Goal: Check status: Check status

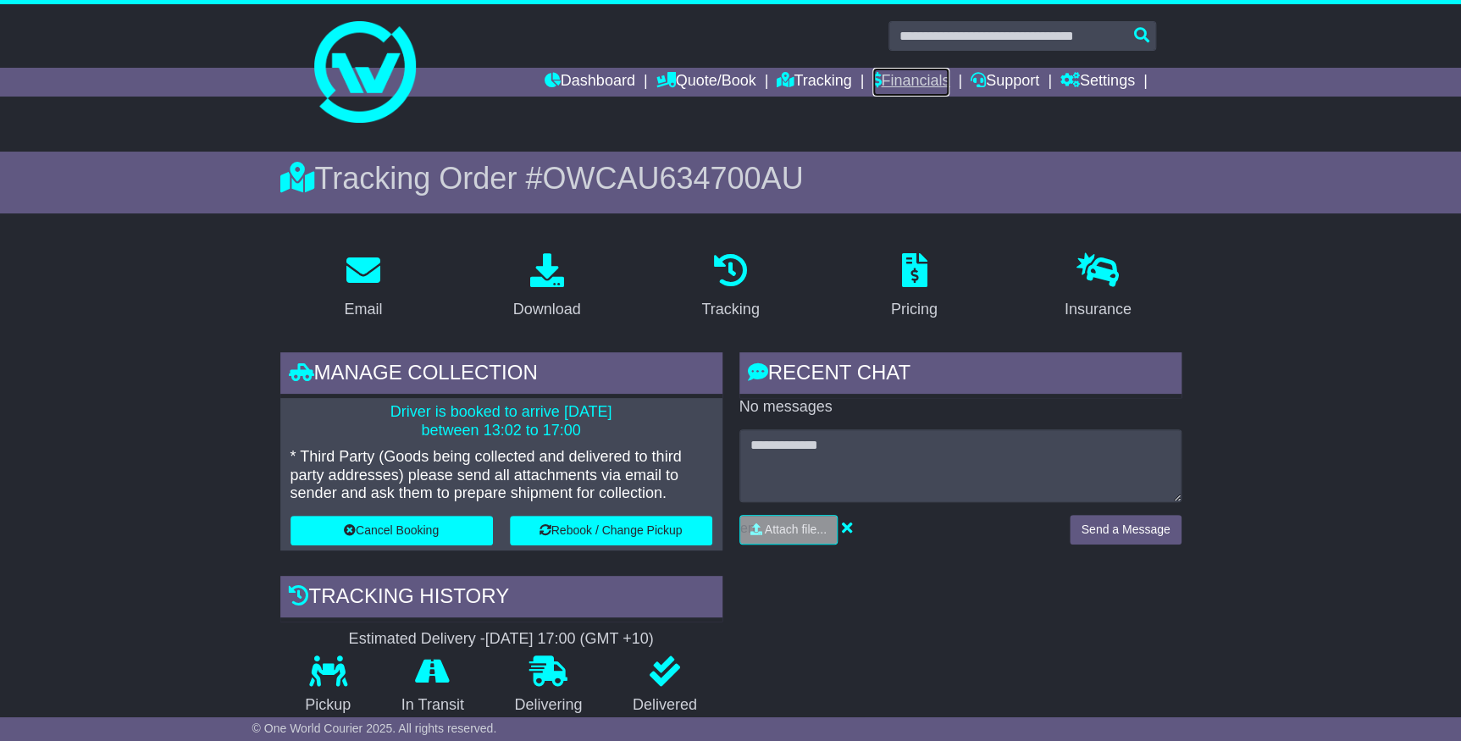
click at [901, 75] on link "Financials" at bounding box center [910, 82] width 77 height 29
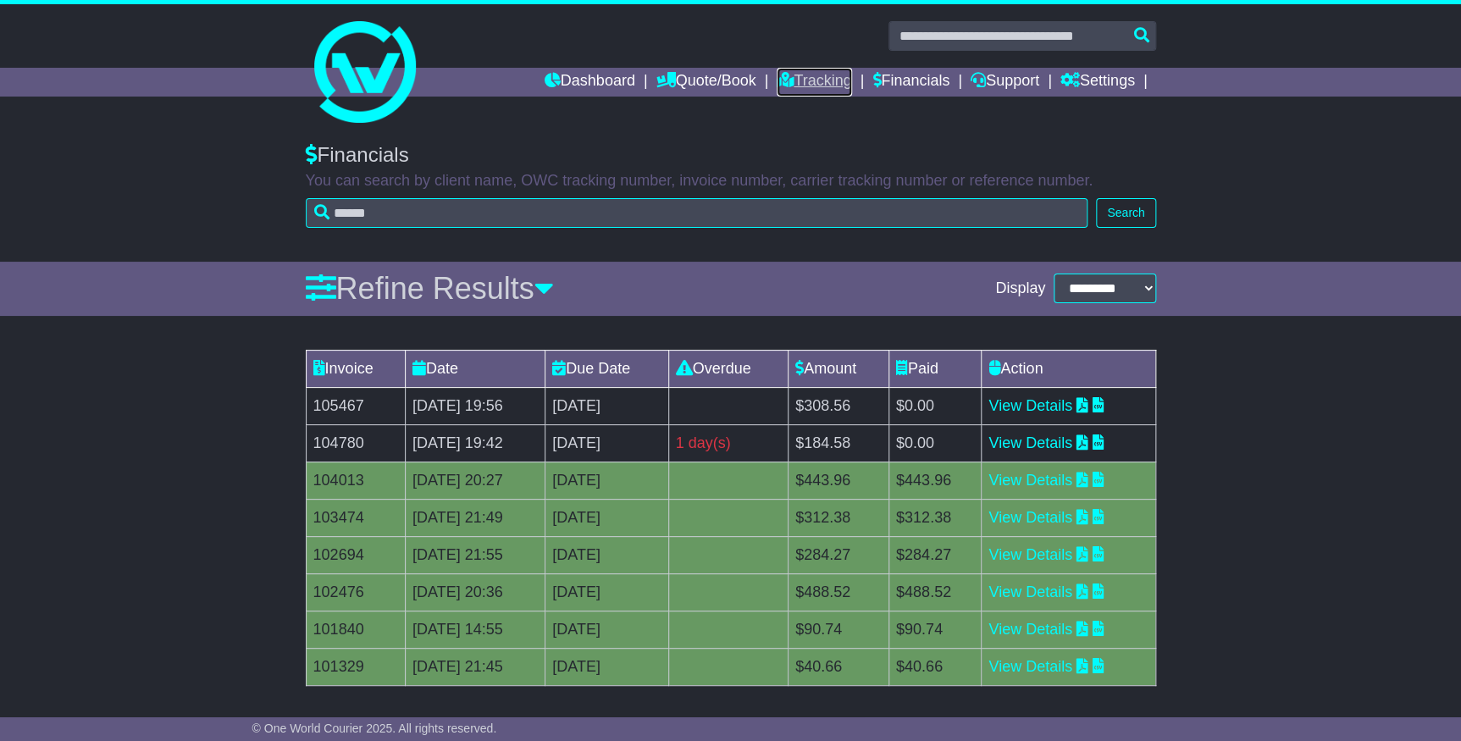
click at [794, 85] on link "Tracking" at bounding box center [814, 82] width 75 height 29
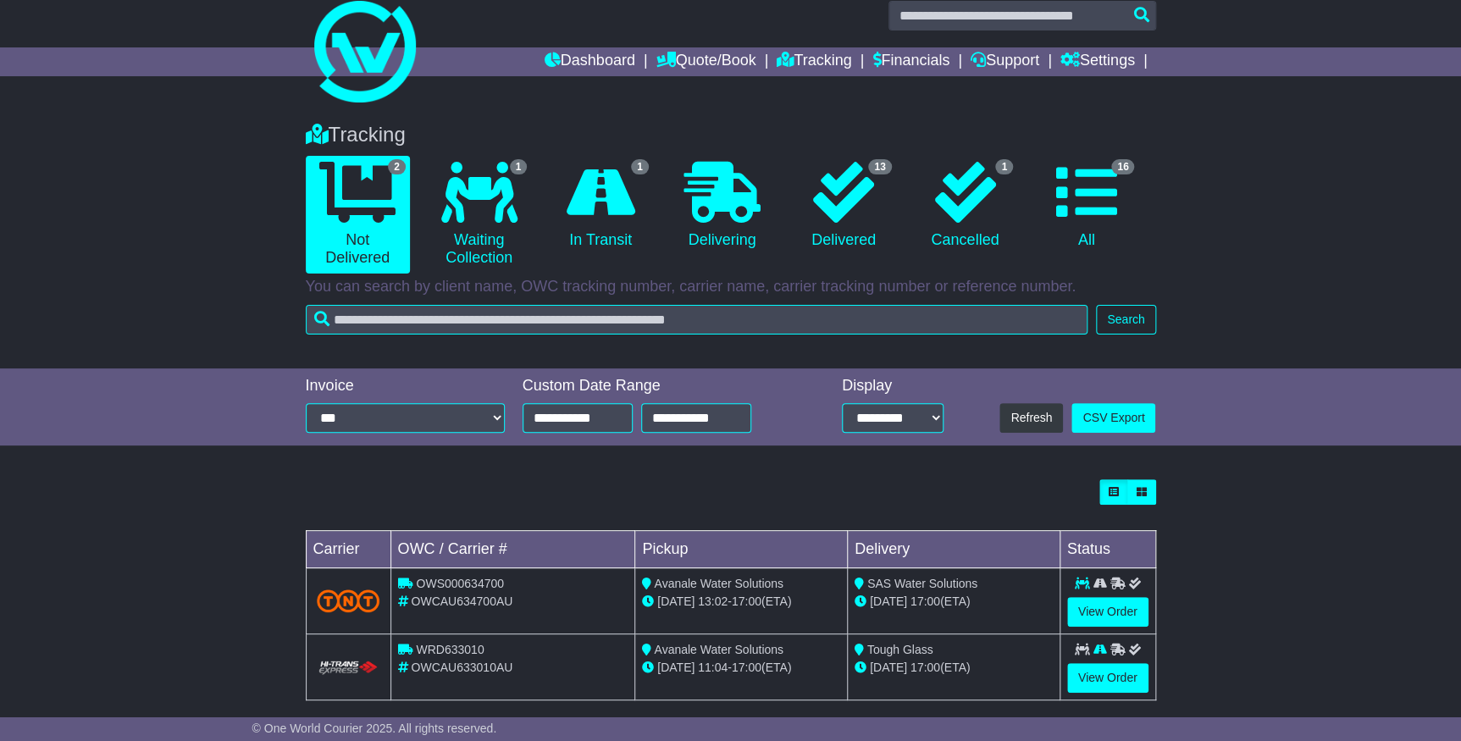
scroll to position [39, 0]
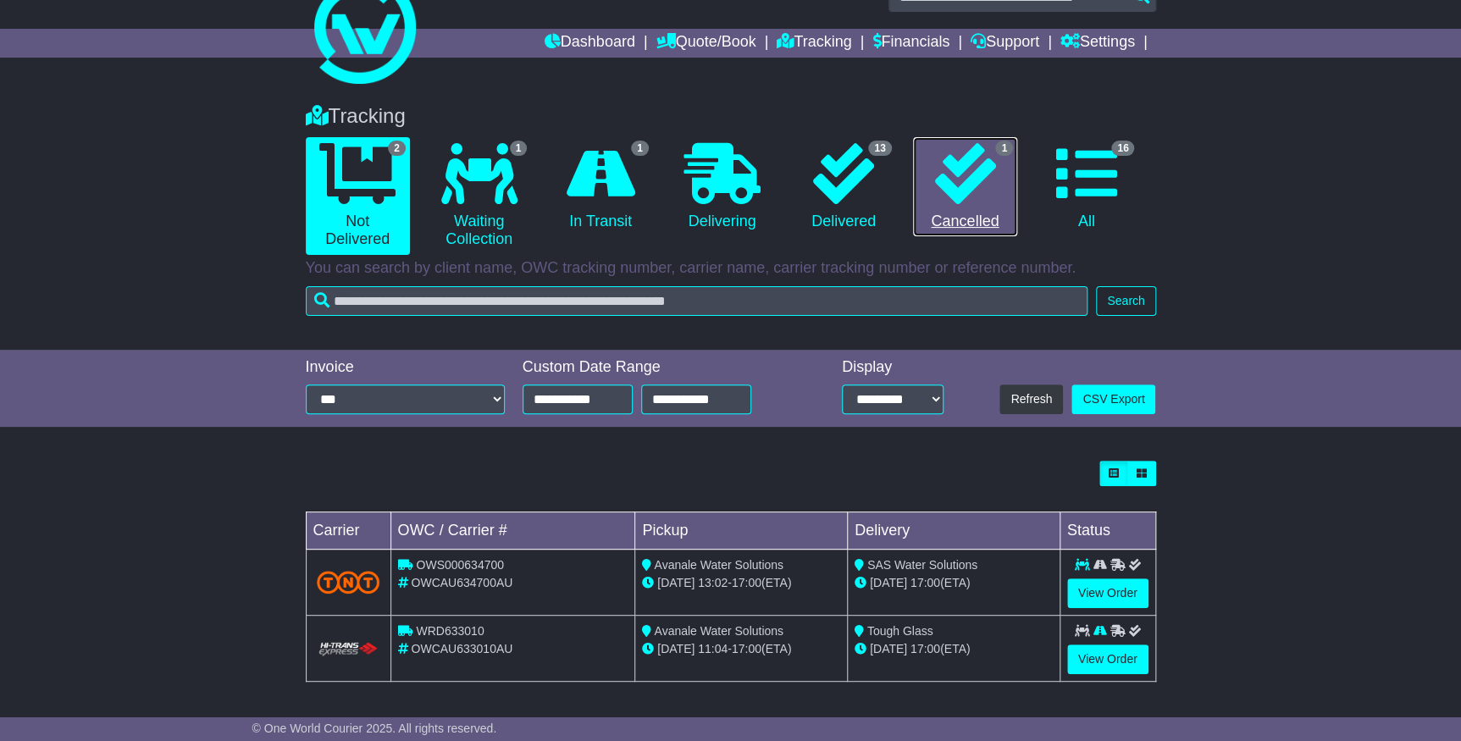
click at [948, 200] on icon at bounding box center [964, 173] width 61 height 61
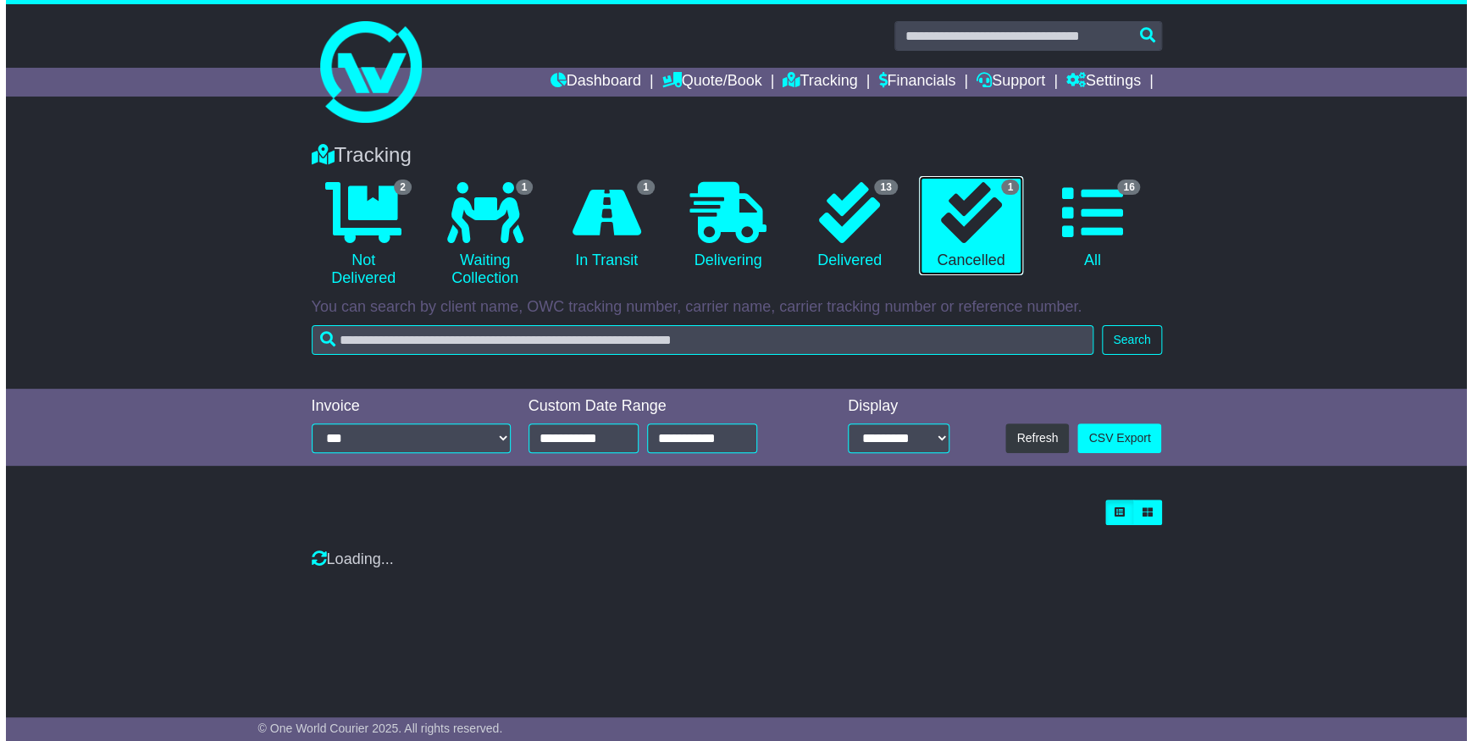
scroll to position [0, 0]
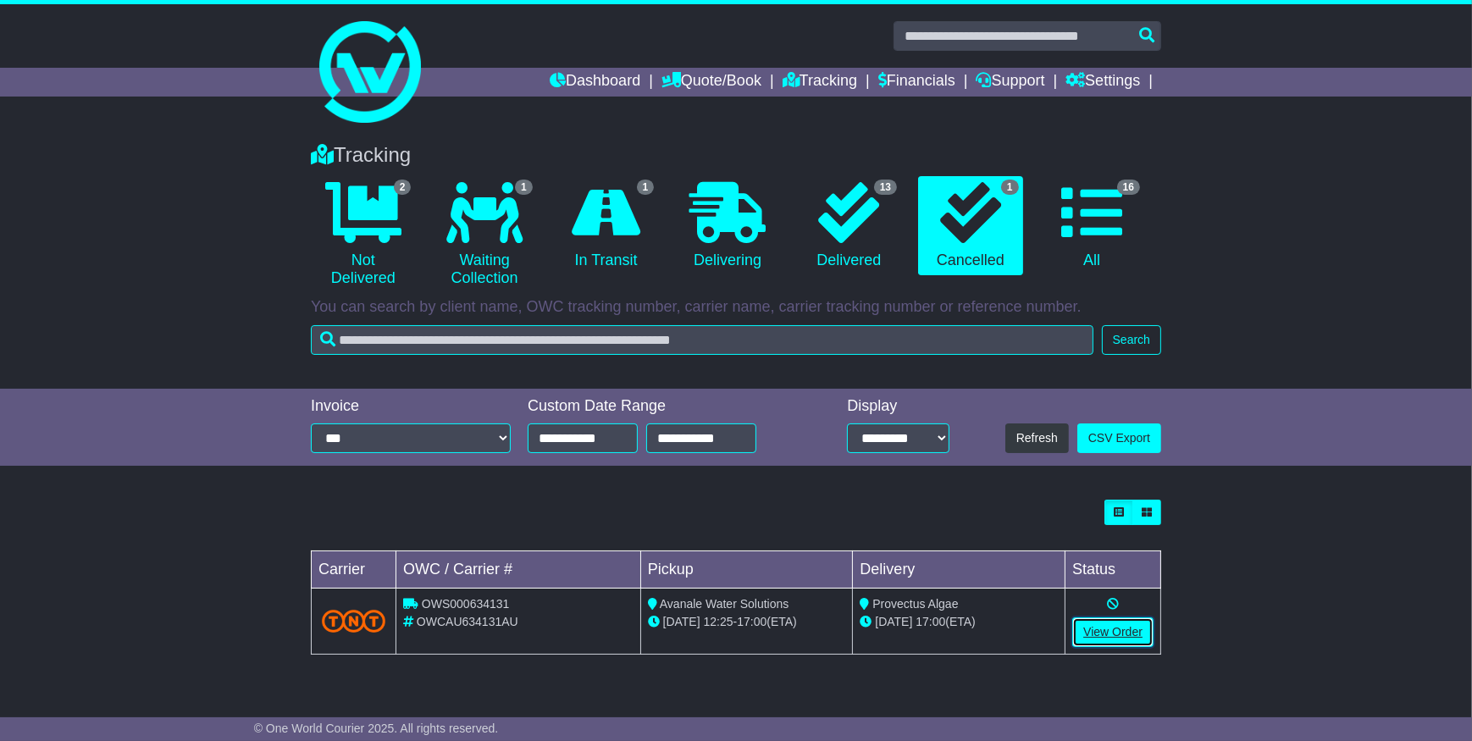
click at [1101, 622] on link "View Order" at bounding box center [1112, 632] width 81 height 30
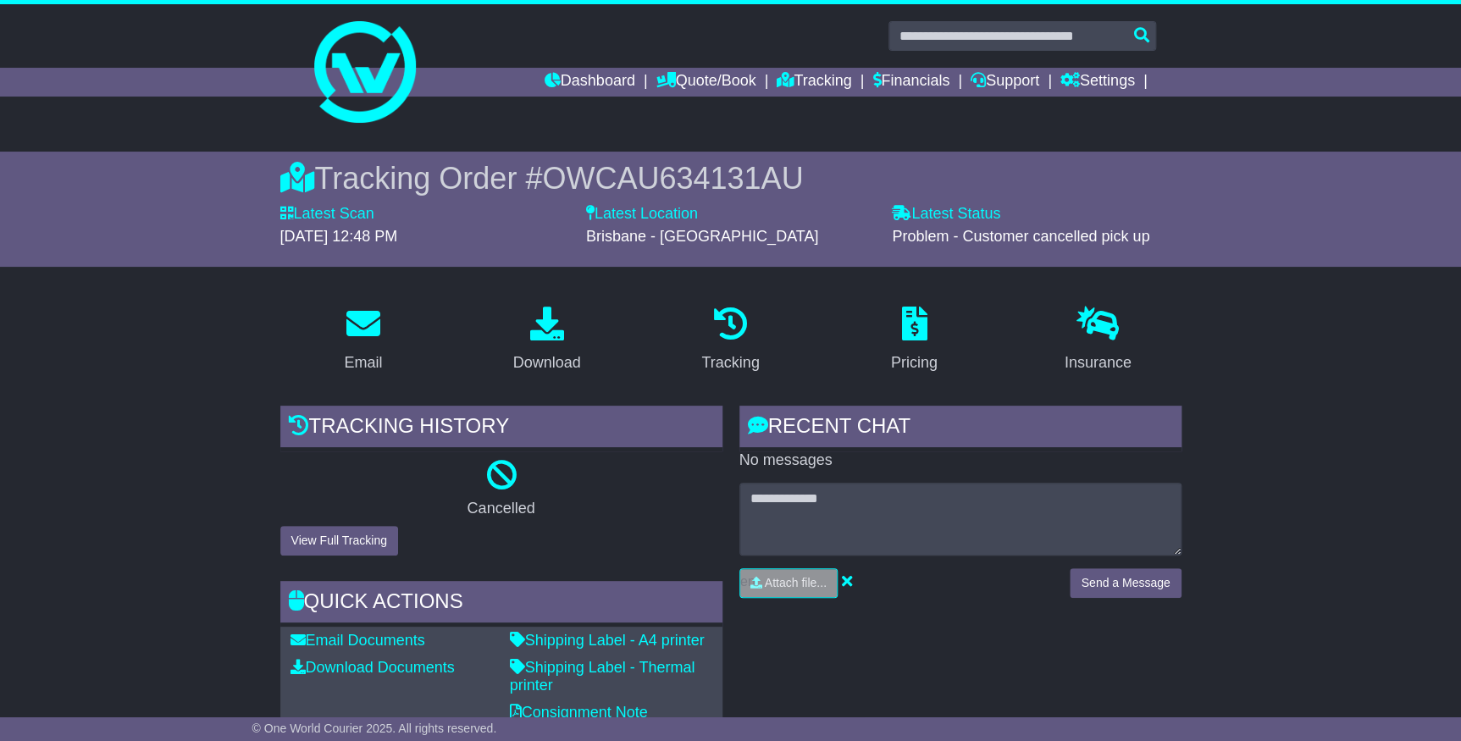
drag, startPoint x: 340, startPoint y: 85, endPoint x: 348, endPoint y: 88, distance: 9.1
click at [341, 85] on div "Dashboard Quote/Book Domestic International Saved Quotes Drafts Domestic Quote …" at bounding box center [730, 82] width 867 height 29
click at [656, 82] on icon at bounding box center [665, 79] width 19 height 15
click at [582, 84] on link "Dashboard" at bounding box center [590, 82] width 91 height 29
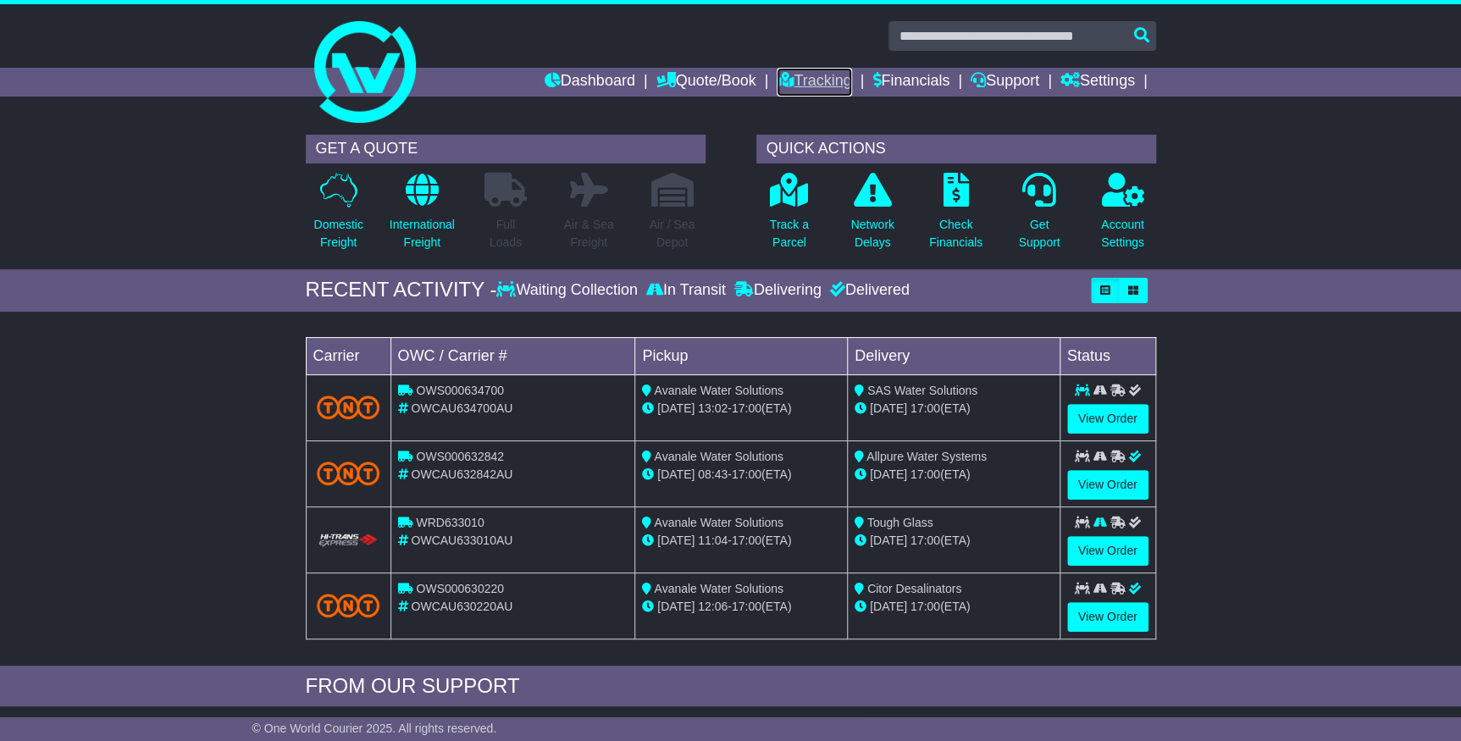
click at [803, 75] on link "Tracking" at bounding box center [814, 82] width 75 height 29
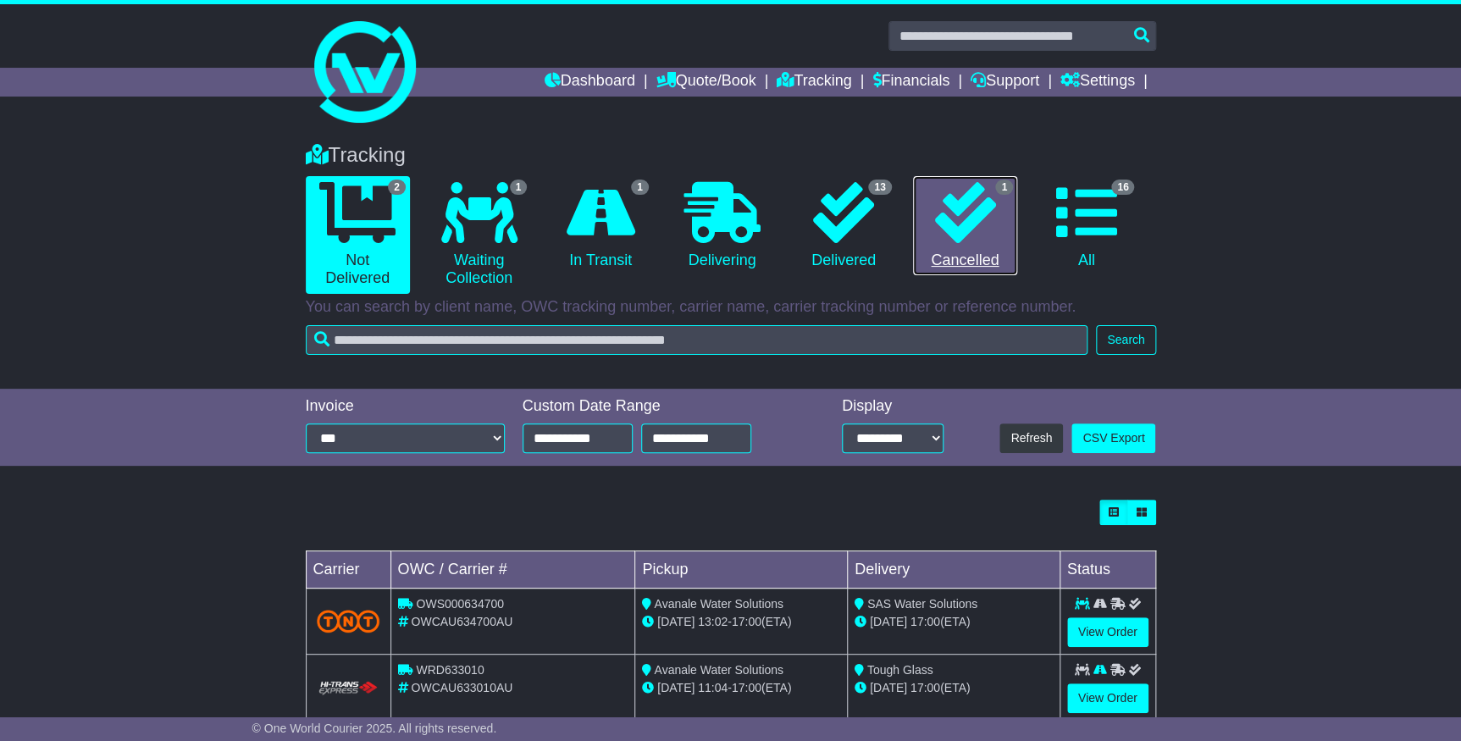
click at [986, 213] on icon at bounding box center [964, 212] width 61 height 61
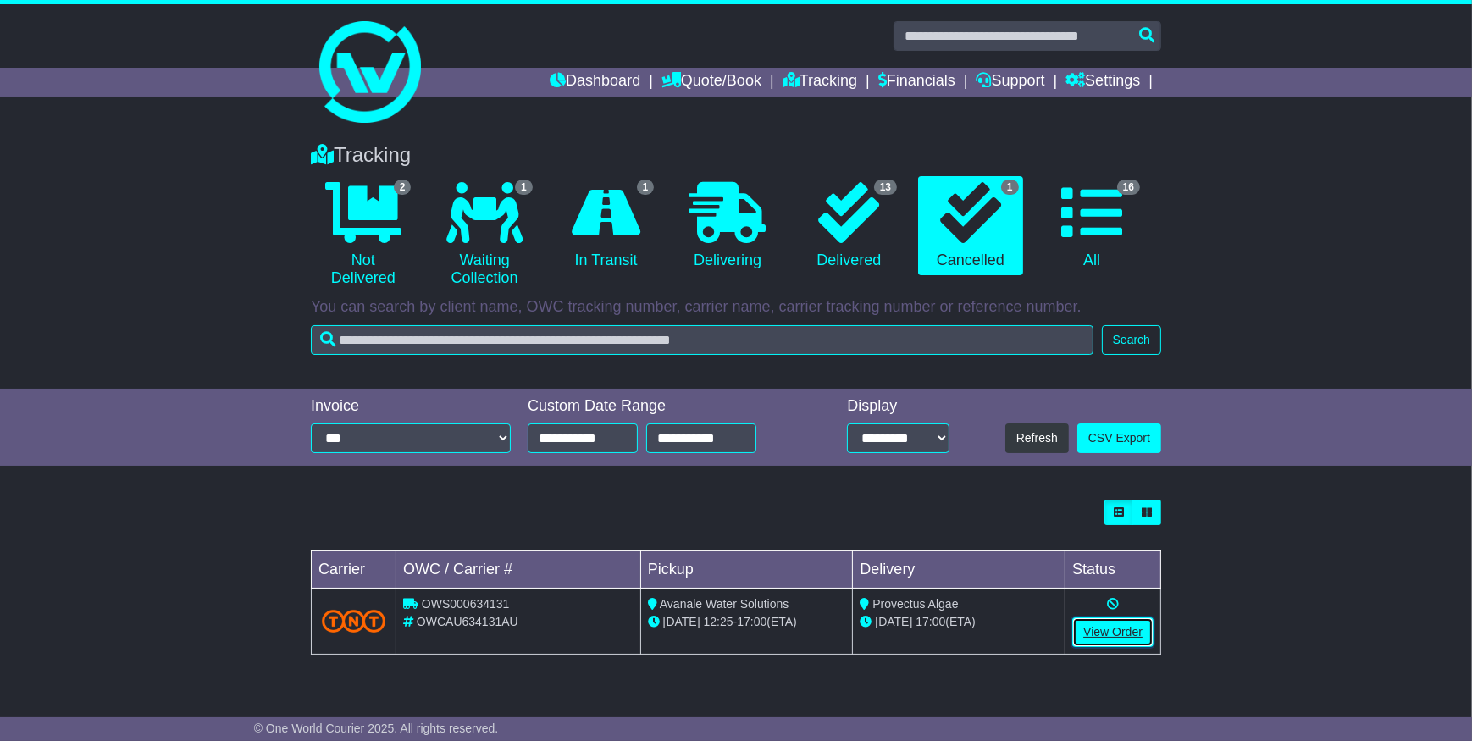
click at [1093, 630] on link "View Order" at bounding box center [1112, 632] width 81 height 30
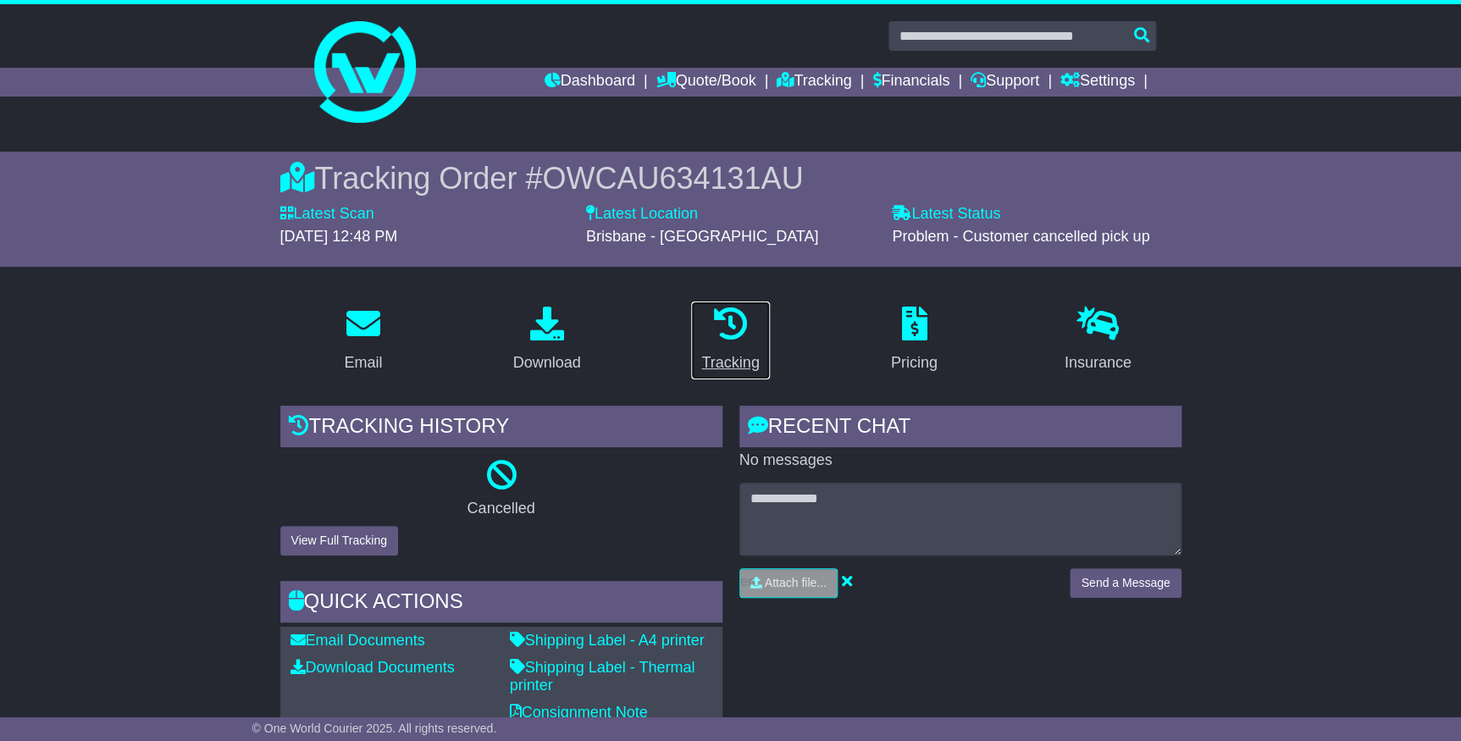
click at [695, 362] on link "Tracking" at bounding box center [730, 341] width 80 height 80
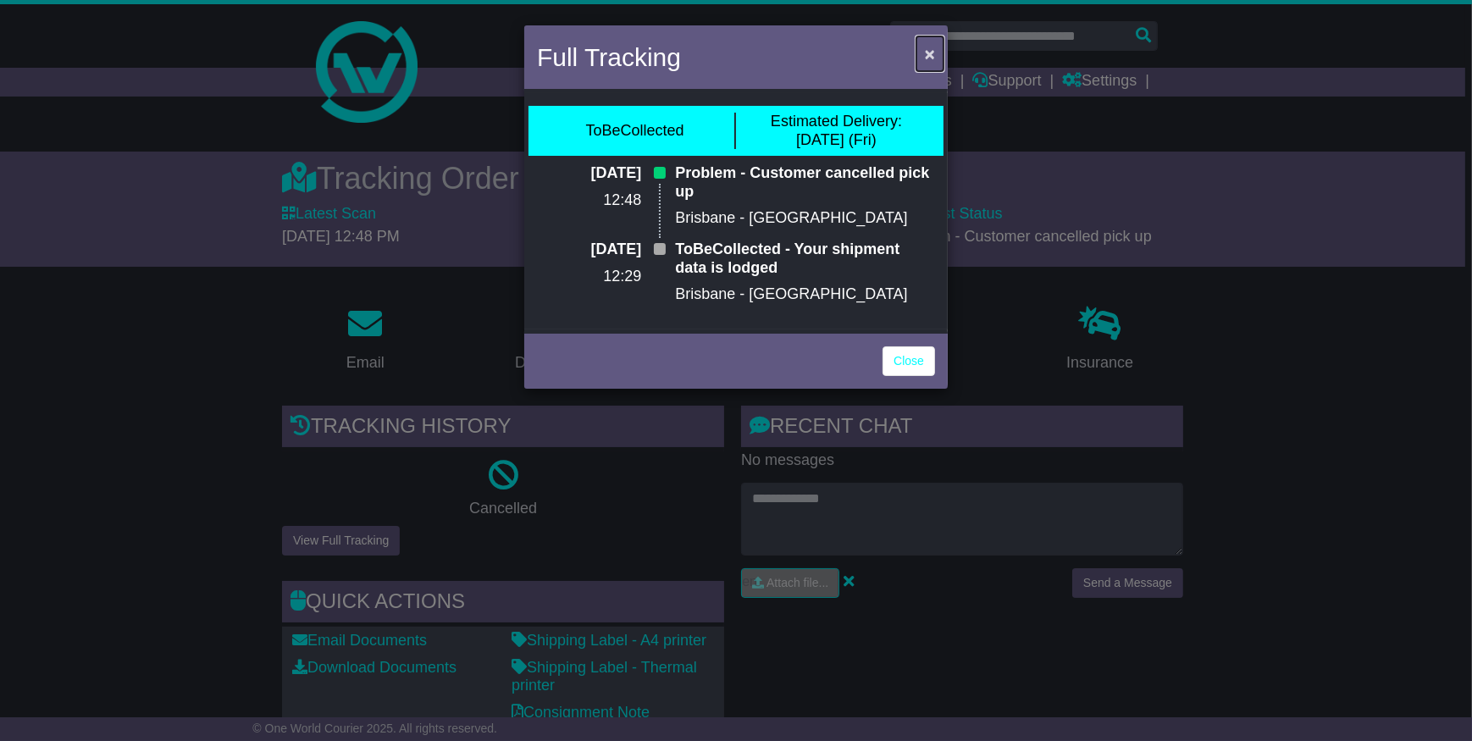
click at [937, 47] on button "×" at bounding box center [929, 53] width 27 height 35
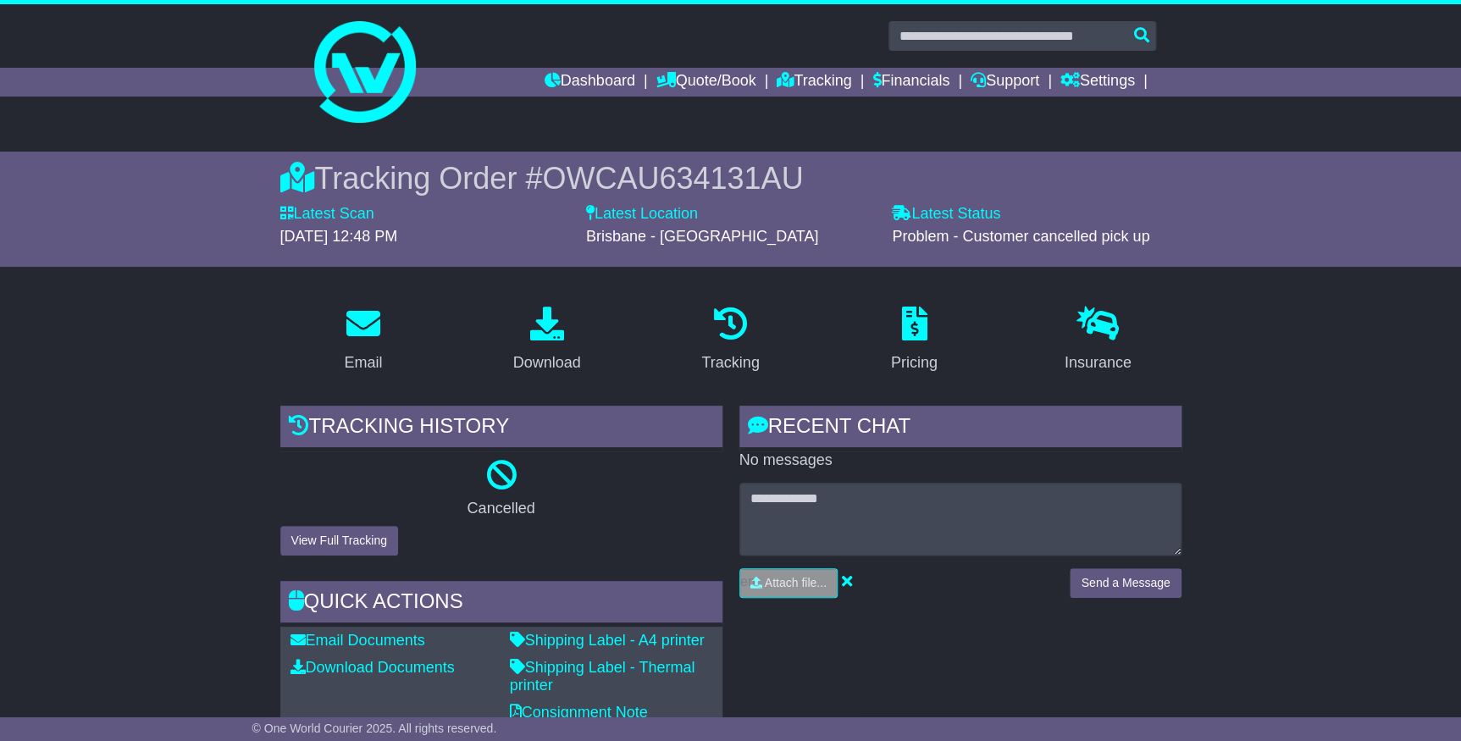
click at [1202, 114] on div at bounding box center [730, 65] width 1461 height 122
click at [545, 83] on icon at bounding box center [553, 79] width 16 height 15
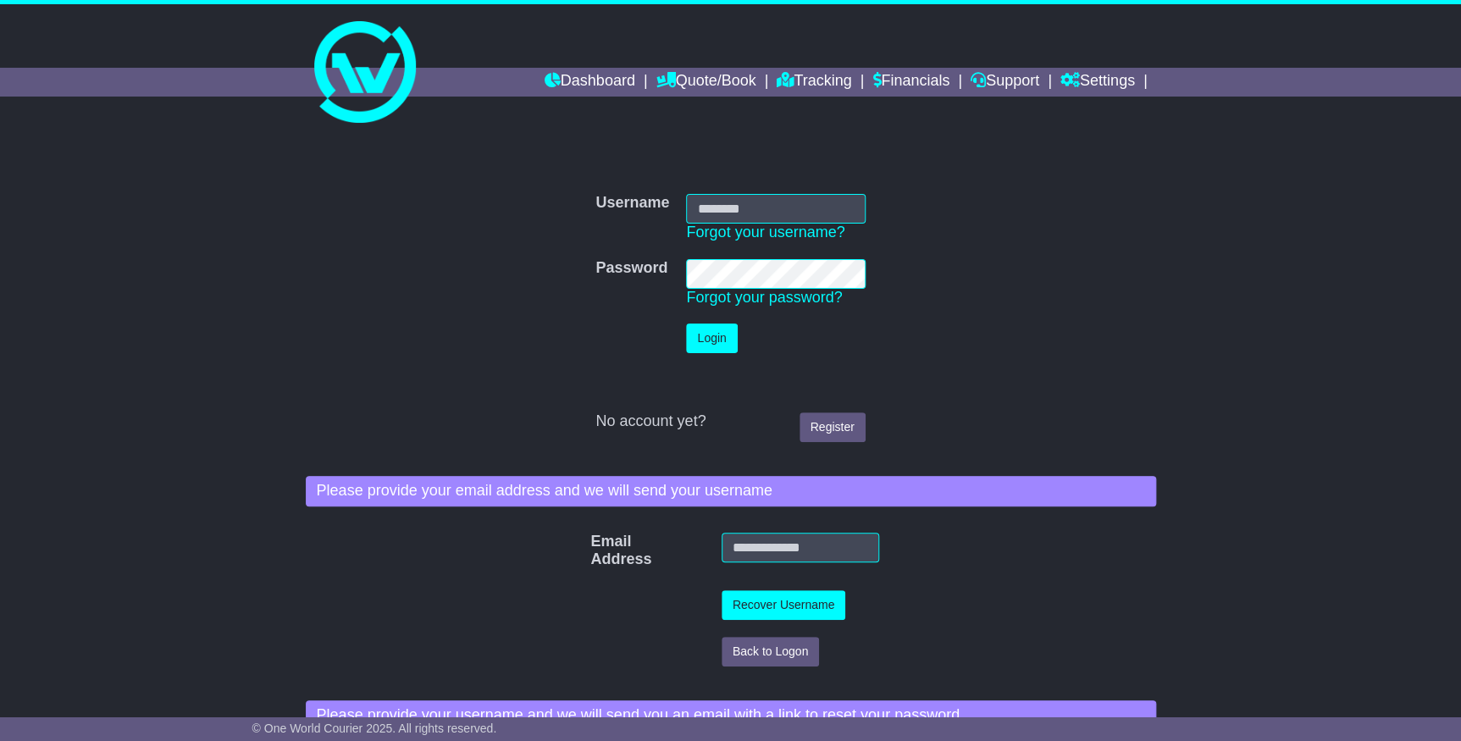
type input "**********"
click at [711, 347] on button "Login" at bounding box center [711, 339] width 51 height 30
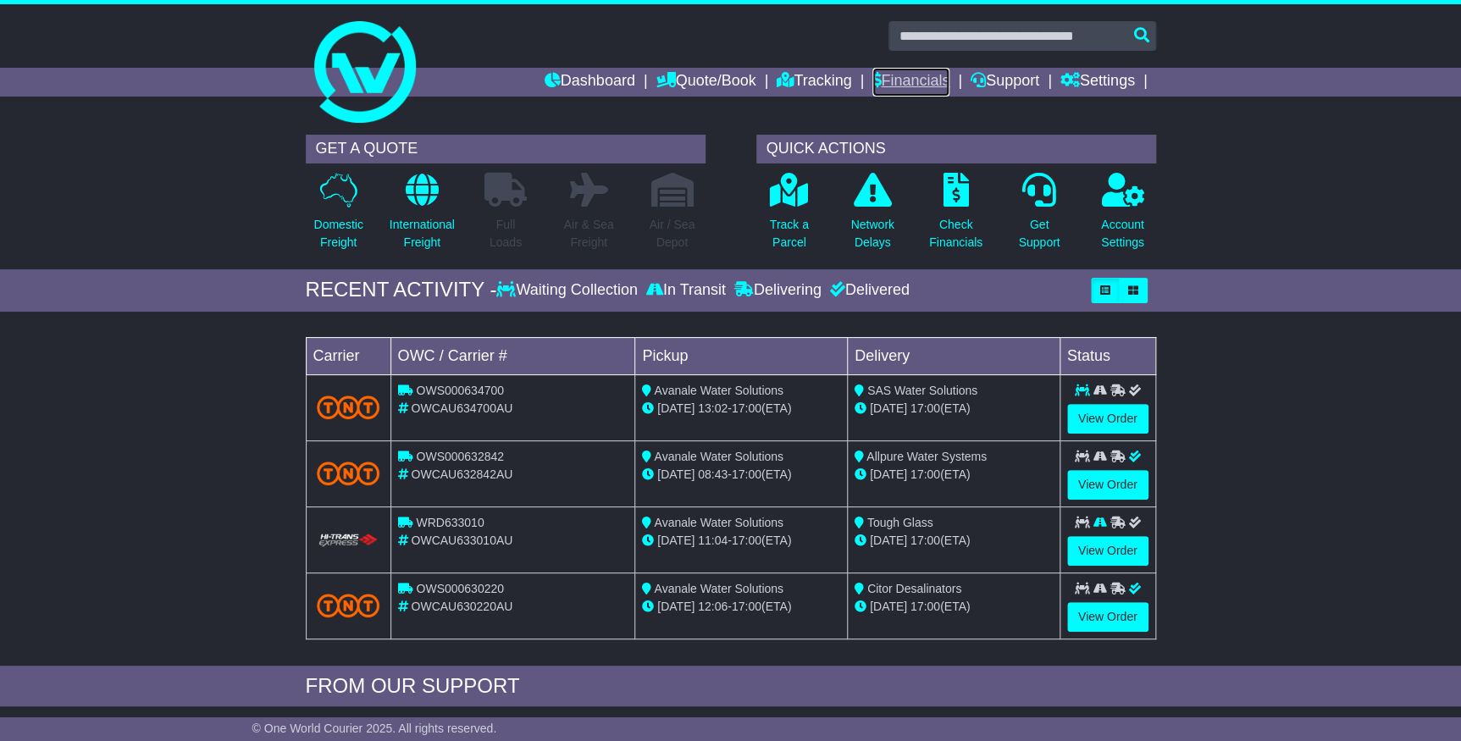
click at [895, 79] on link "Financials" at bounding box center [910, 82] width 77 height 29
click at [1100, 407] on link "View Order" at bounding box center [1107, 419] width 81 height 30
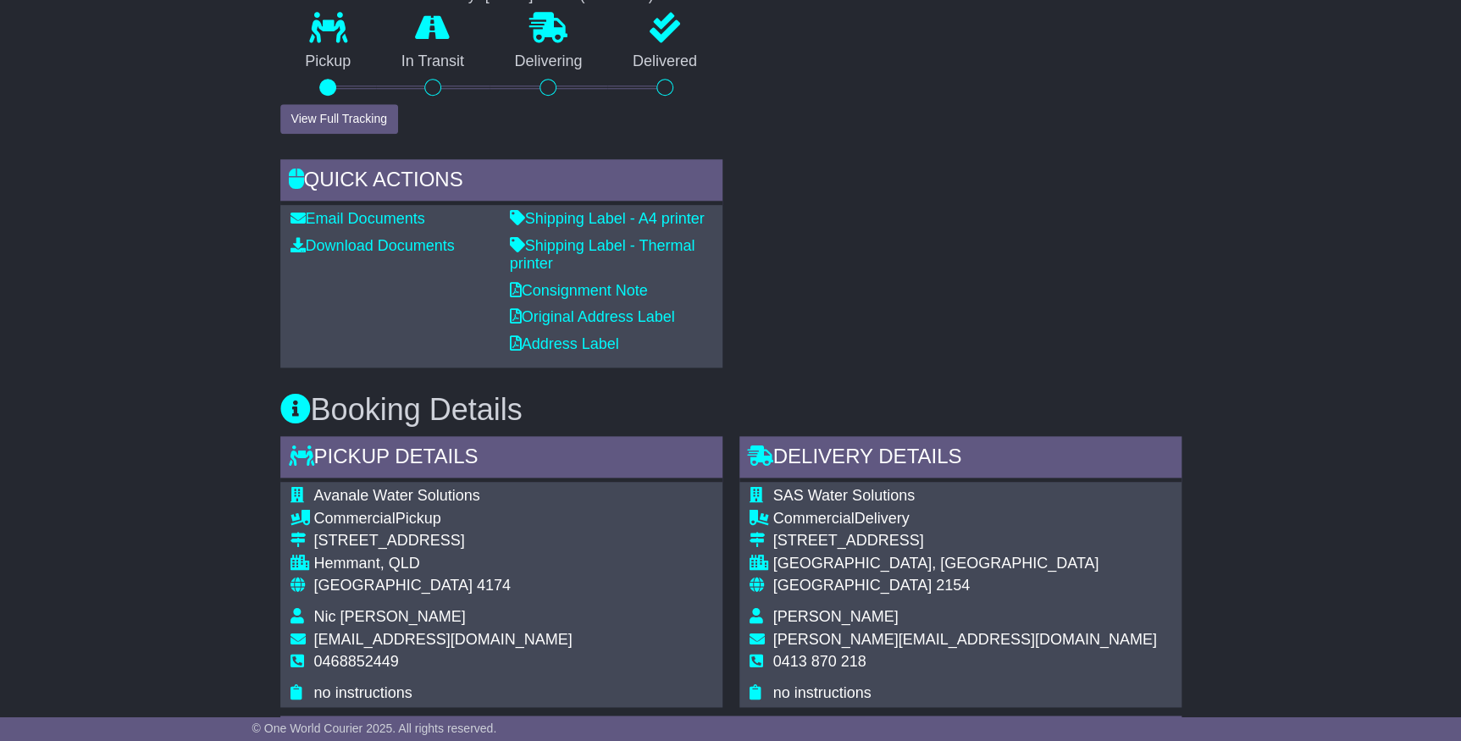
scroll to position [693, 0]
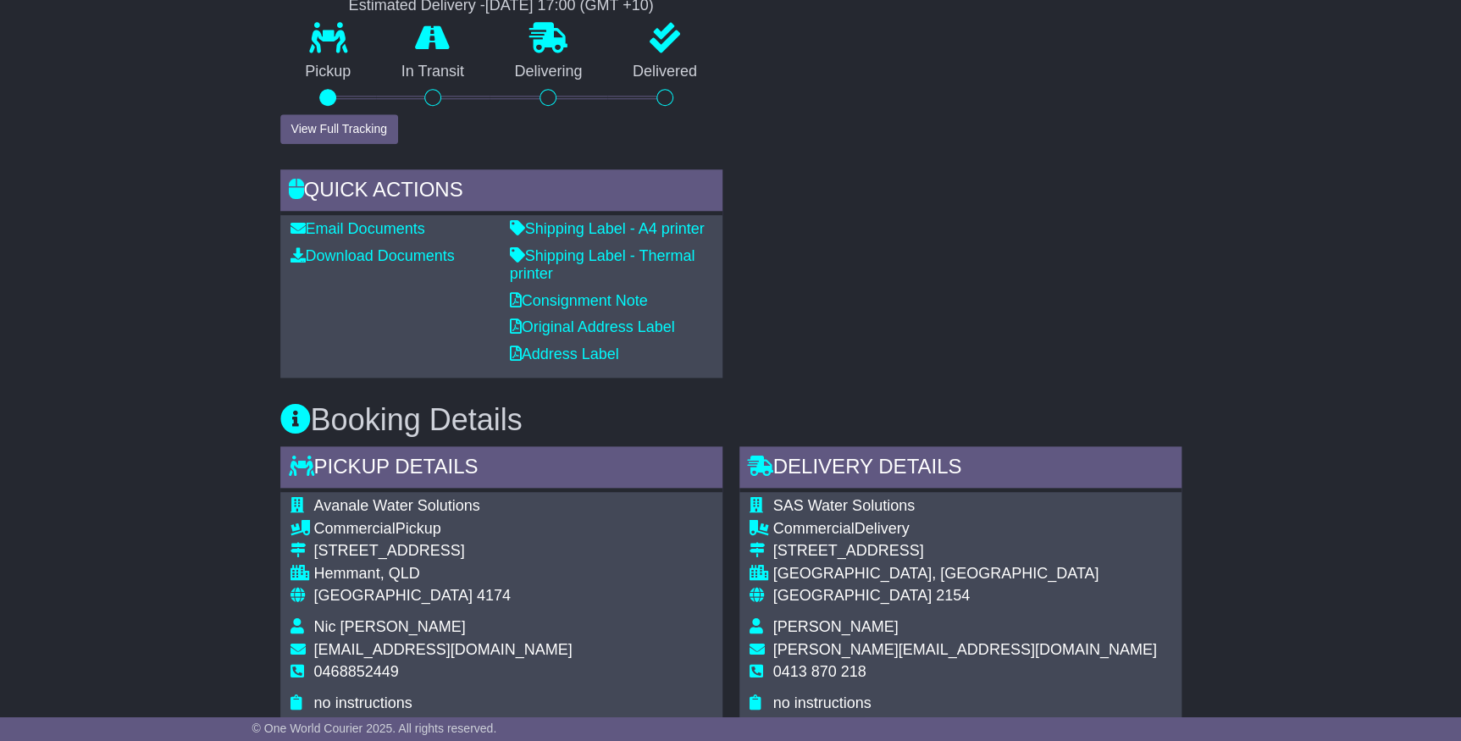
click at [1323, 490] on div "Email Download Tracking Pricing Insurance" at bounding box center [730, 565] width 1461 height 1920
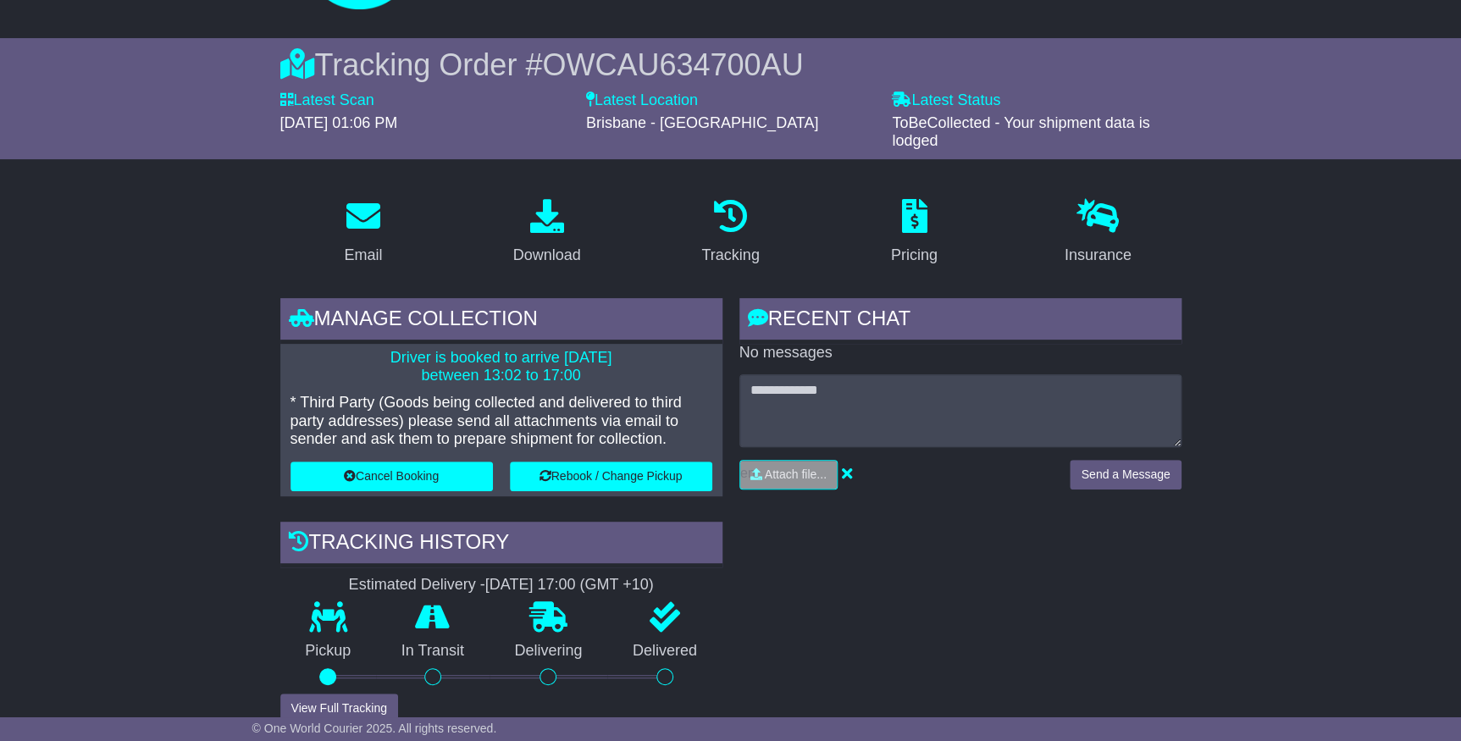
scroll to position [0, 0]
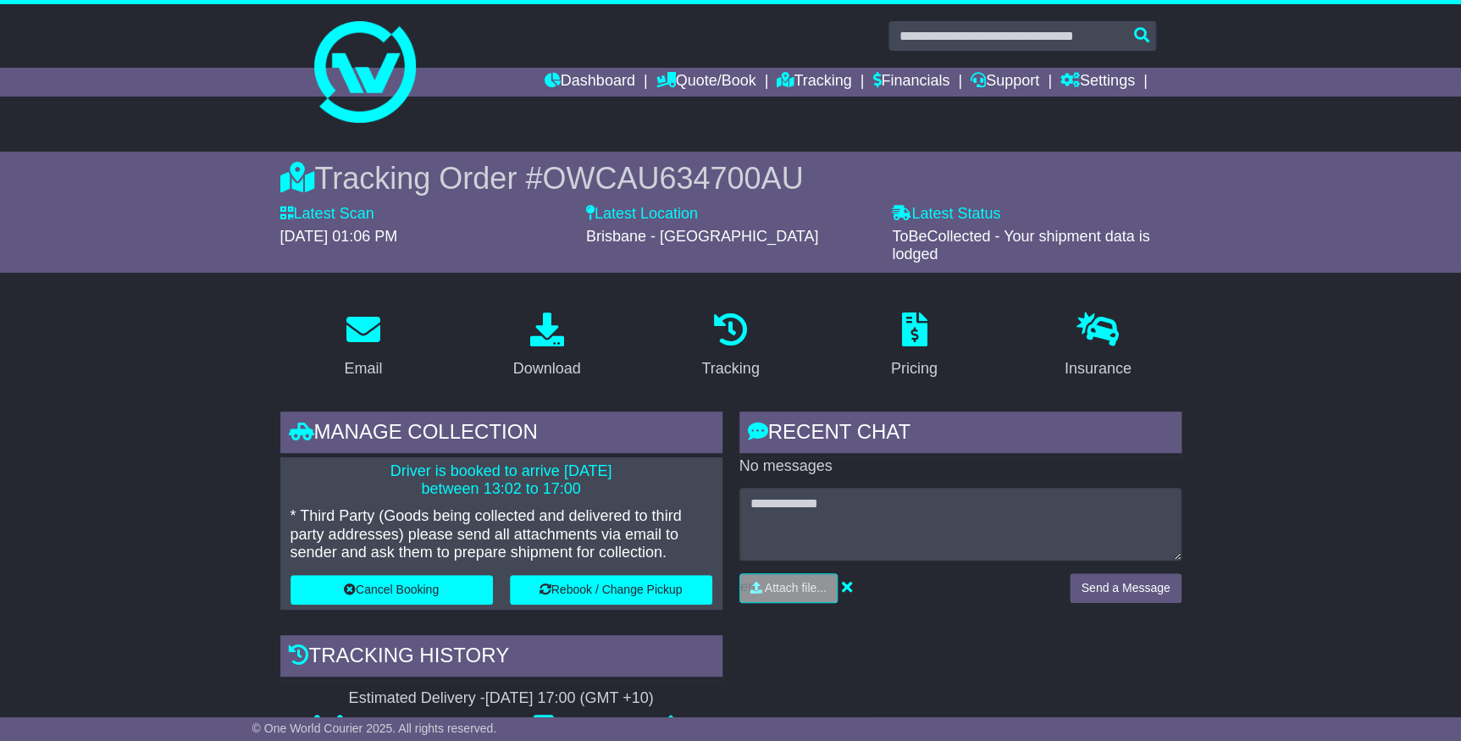
click at [1324, 269] on div "Tracking Order # OWCAU634700AU Latest Scan 15 August 2025 - 01:06 PM Latest Sta…" at bounding box center [730, 212] width 1461 height 121
click at [894, 84] on link "Financials" at bounding box center [910, 82] width 77 height 29
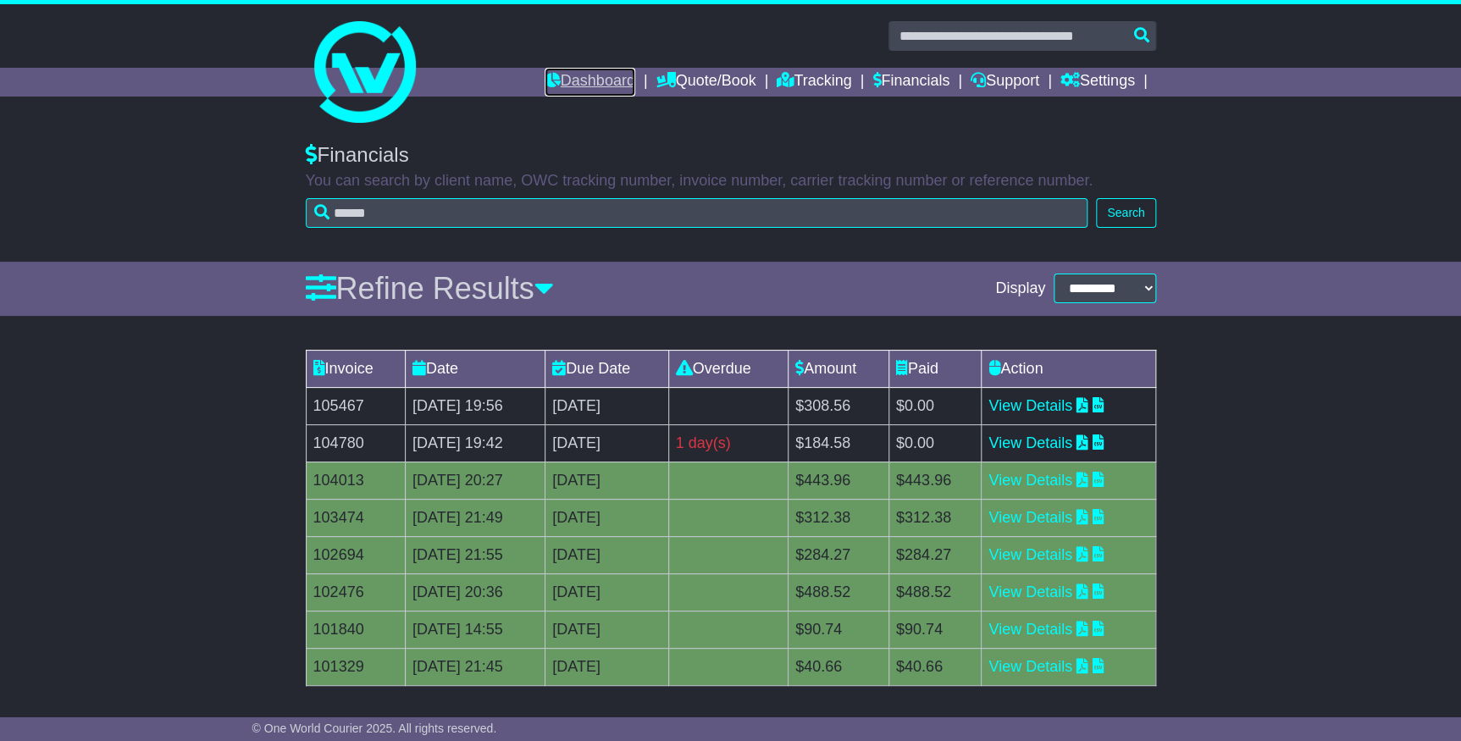
click at [569, 75] on link "Dashboard" at bounding box center [590, 82] width 91 height 29
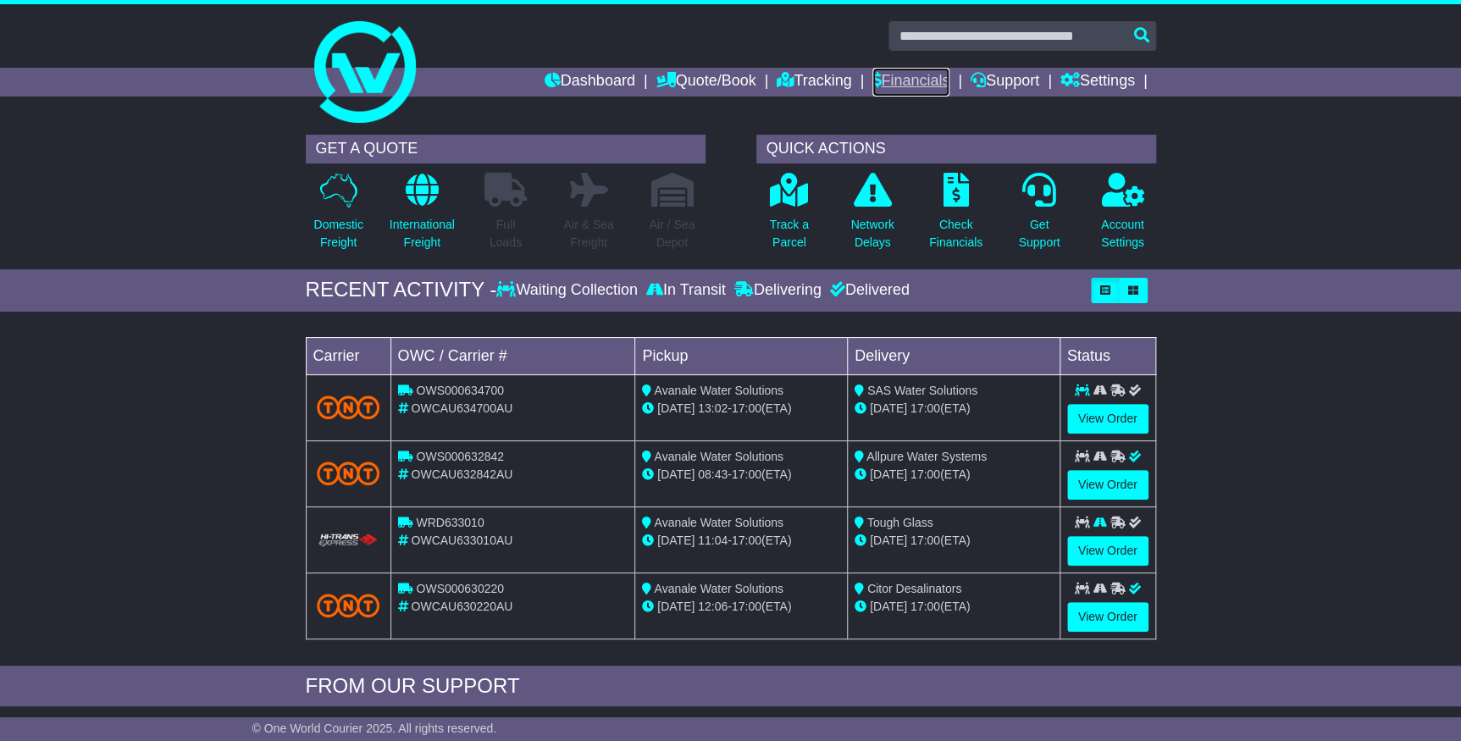
click at [904, 75] on link "Financials" at bounding box center [910, 82] width 77 height 29
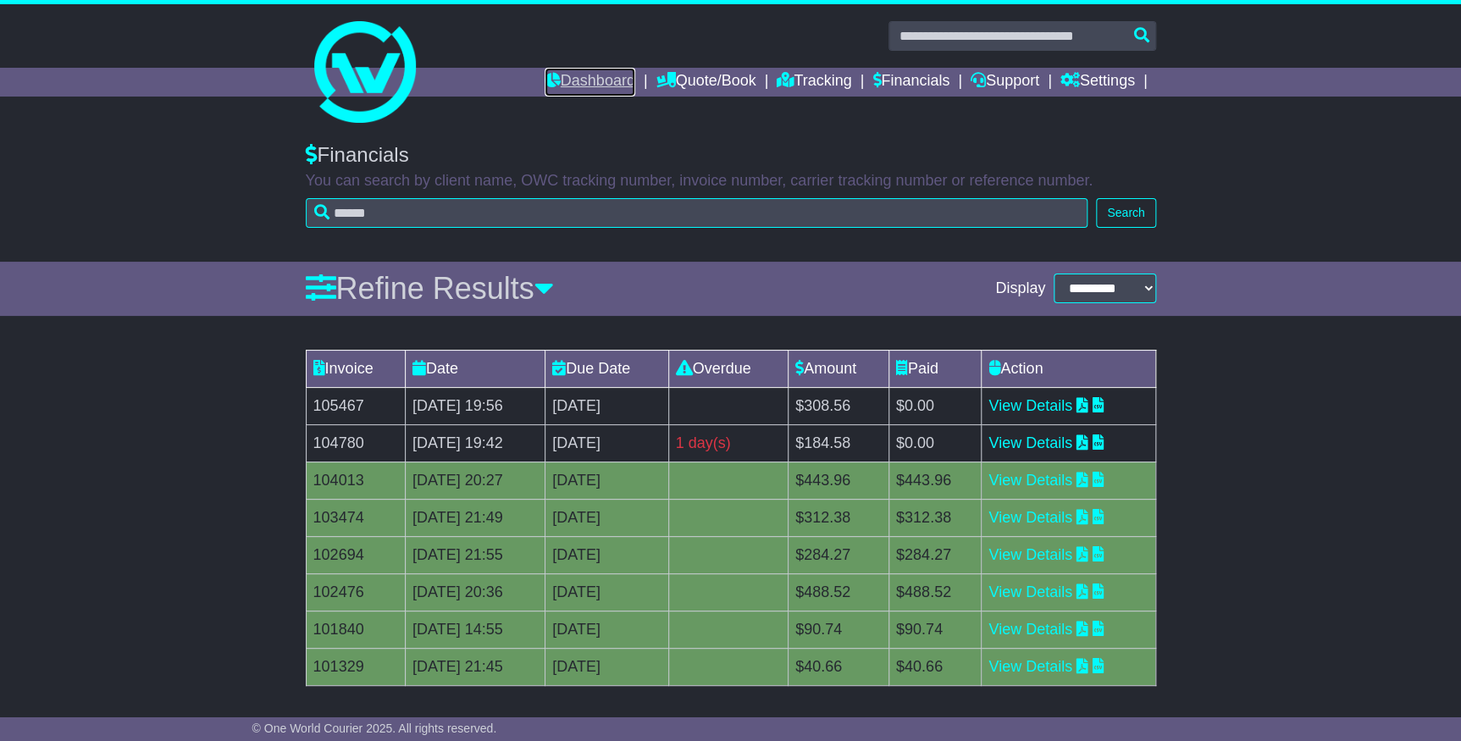
click at [575, 82] on link "Dashboard" at bounding box center [590, 82] width 91 height 29
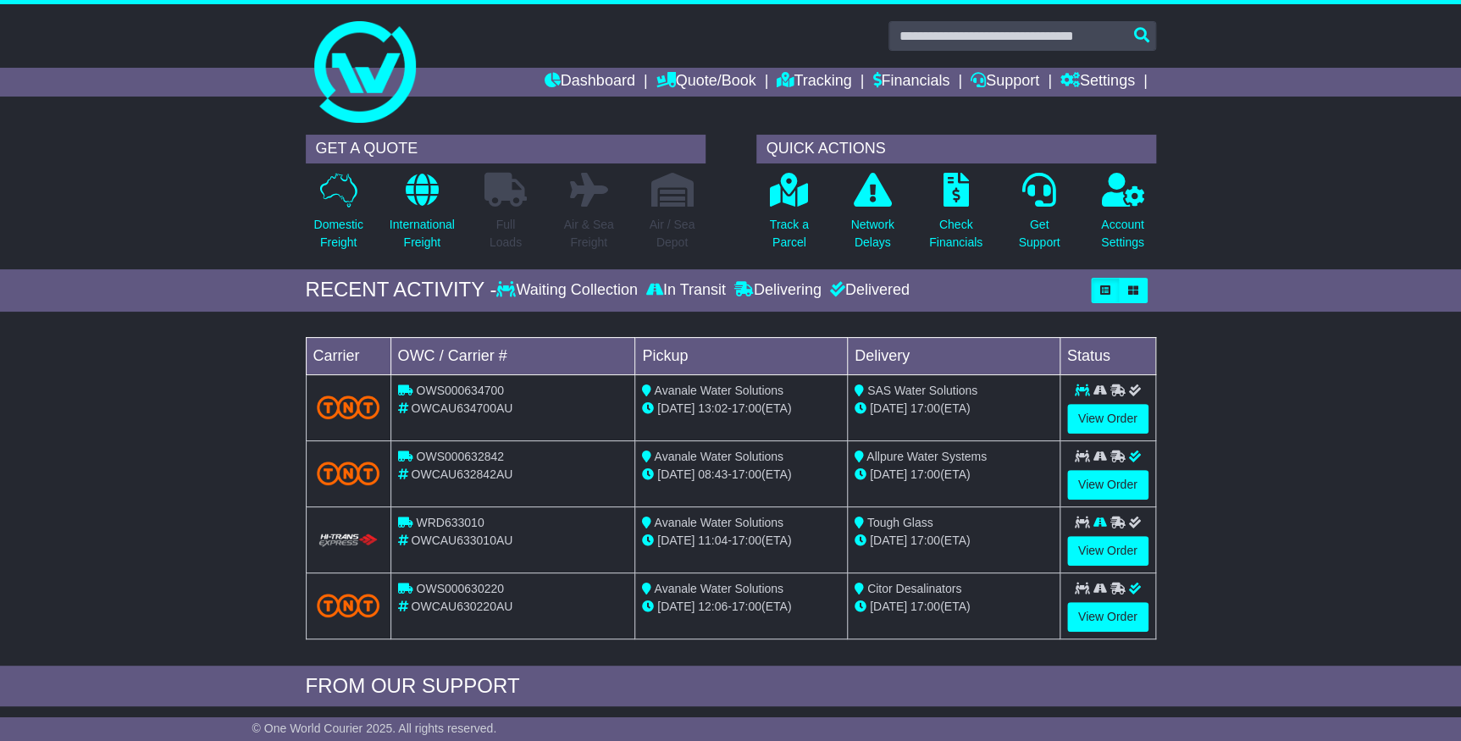
click at [1312, 549] on div "Loading... No bookings found Carrier OWC / Carrier # Pickup Delivery Status OWS…" at bounding box center [730, 493] width 1461 height 346
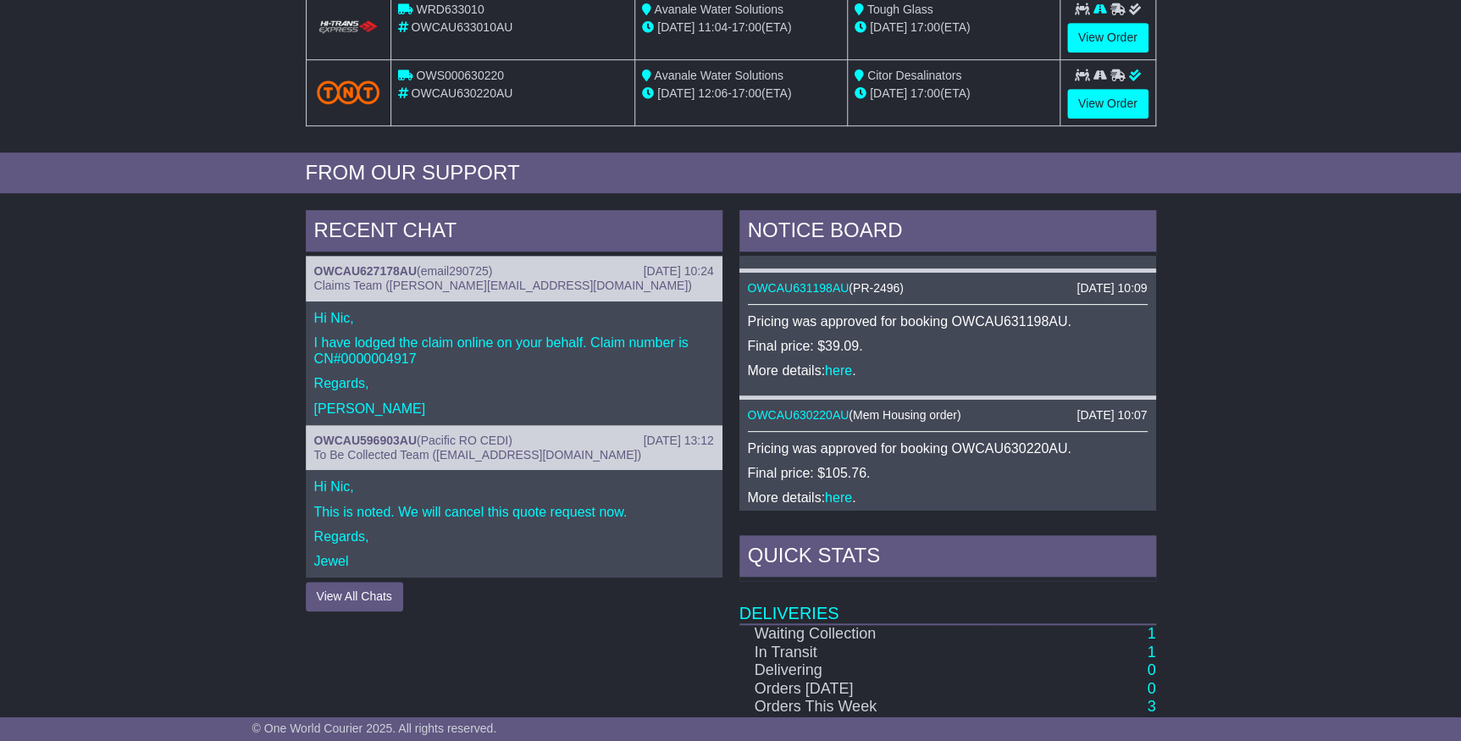
scroll to position [539, 0]
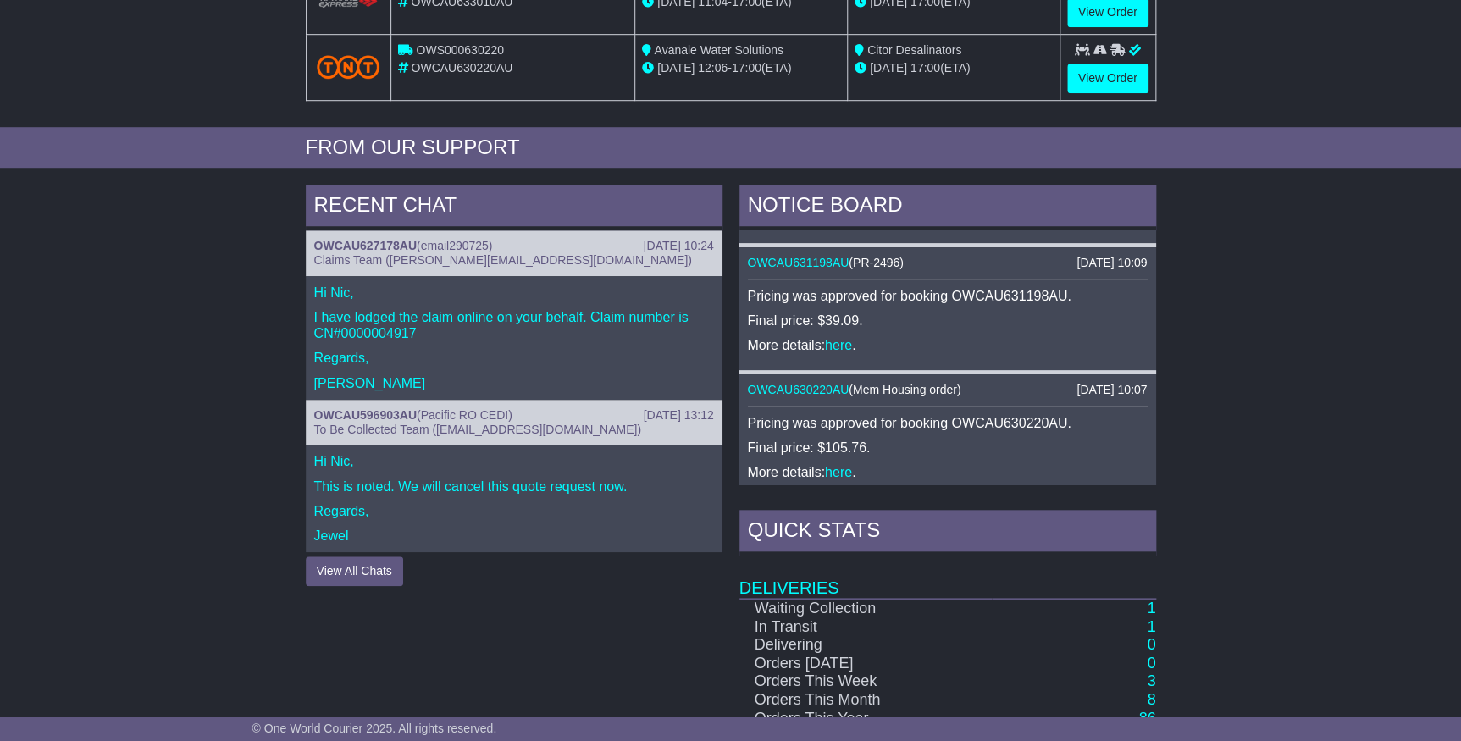
click at [1284, 321] on div "RECENT CHAT 14 Aug 2025 10:24 OWCAU627178AU ( email290725 ) Claims Team (karen@…" at bounding box center [730, 540] width 1461 height 729
click at [1273, 551] on div "RECENT CHAT 14 Aug 2025 10:24 OWCAU627178AU ( email290725 ) Claims Team (karen@…" at bounding box center [730, 540] width 1461 height 729
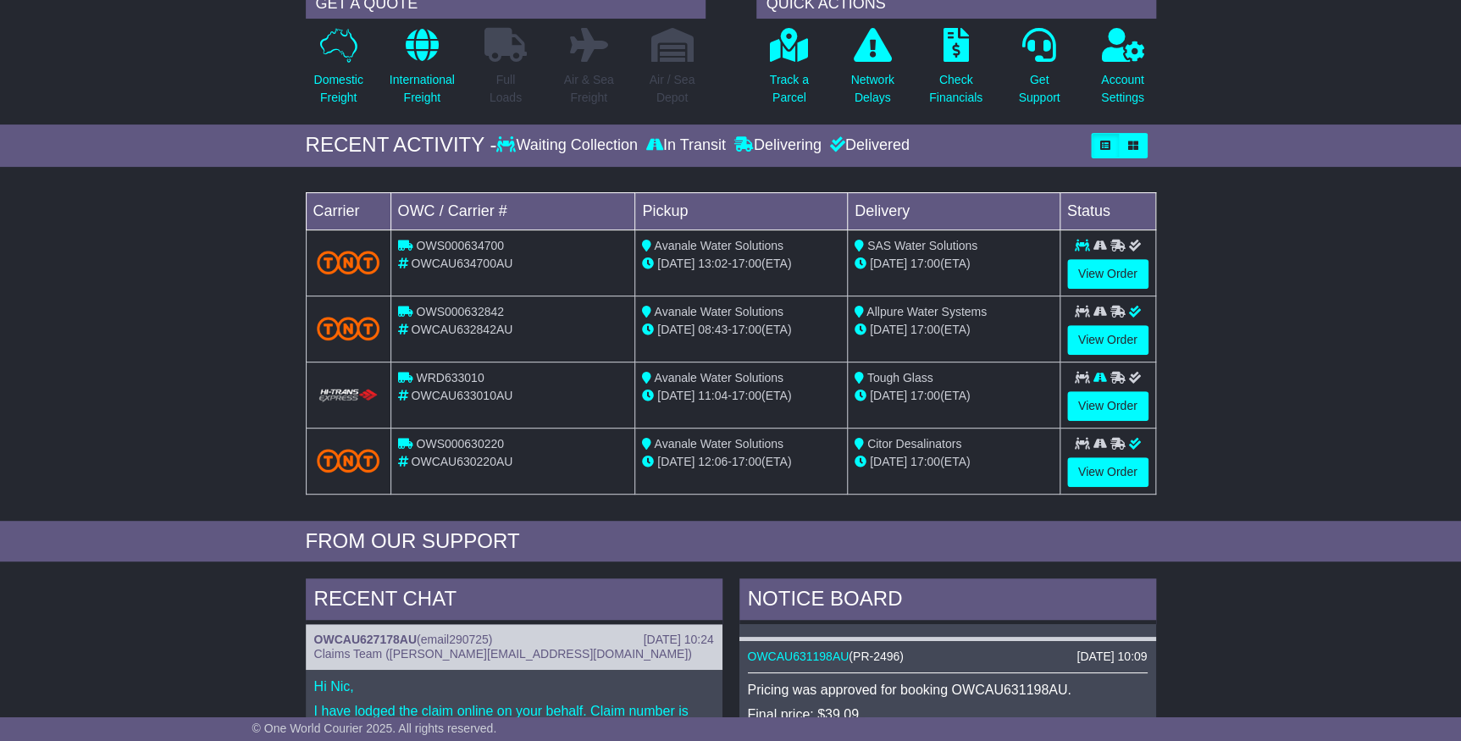
scroll to position [0, 0]
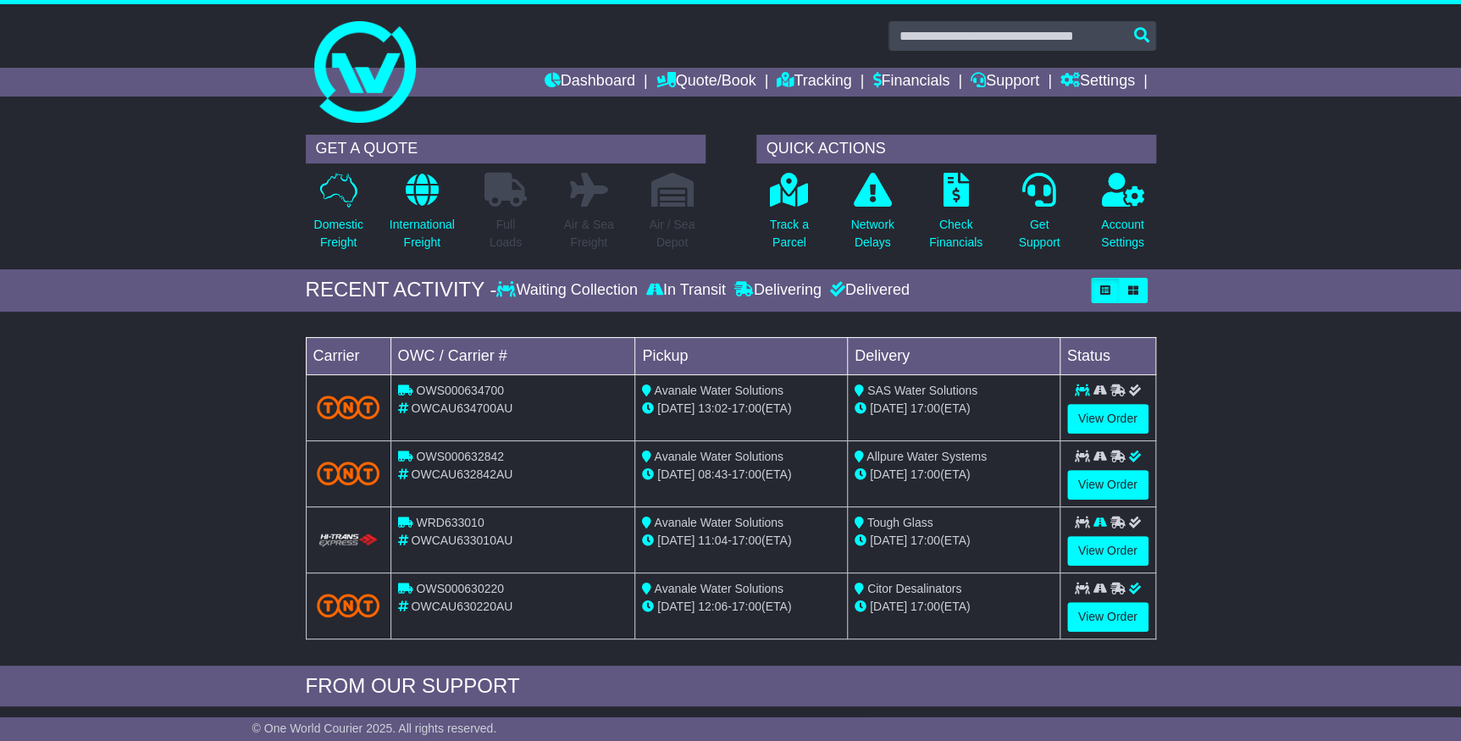
click at [1281, 523] on div "Loading... No bookings found Carrier OWC / Carrier # Pickup Delivery Status OWS…" at bounding box center [730, 493] width 1461 height 346
click at [1116, 414] on link "View Order" at bounding box center [1107, 419] width 81 height 30
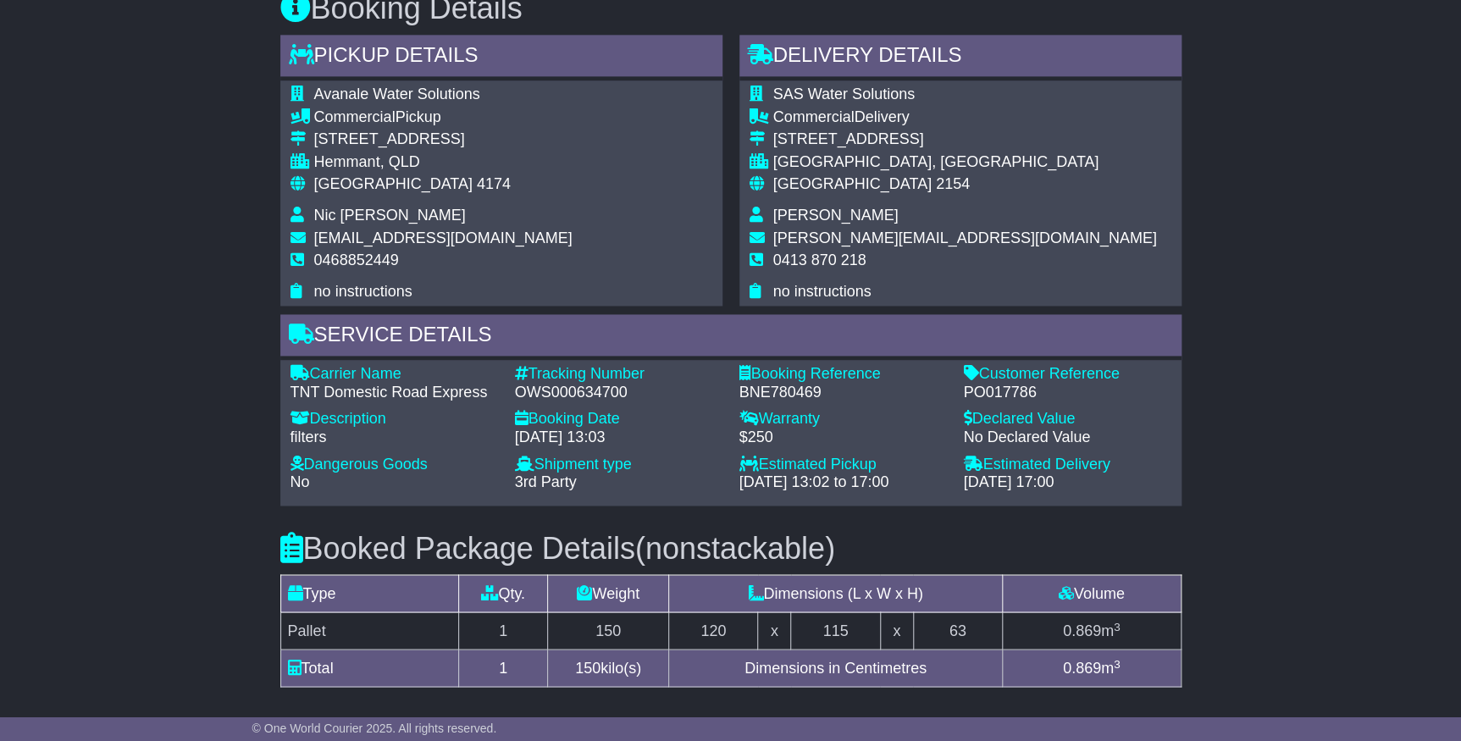
scroll to position [1232, 0]
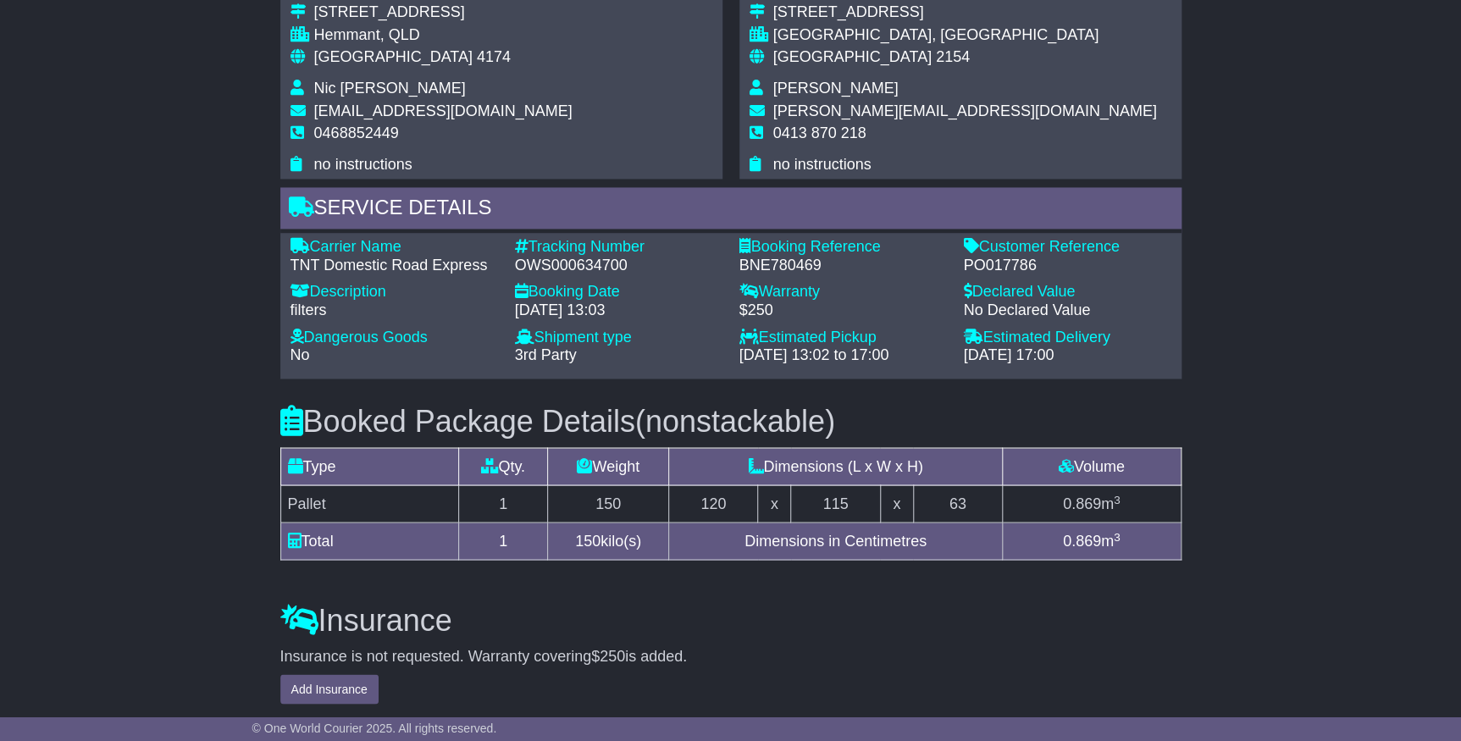
click at [1296, 477] on div "Email Download Tracking Pricing Insurance" at bounding box center [730, 27] width 1461 height 1920
click at [1173, 662] on div "Insurance is not requested. Warranty covering $250 is added. Add Insurance" at bounding box center [730, 675] width 901 height 57
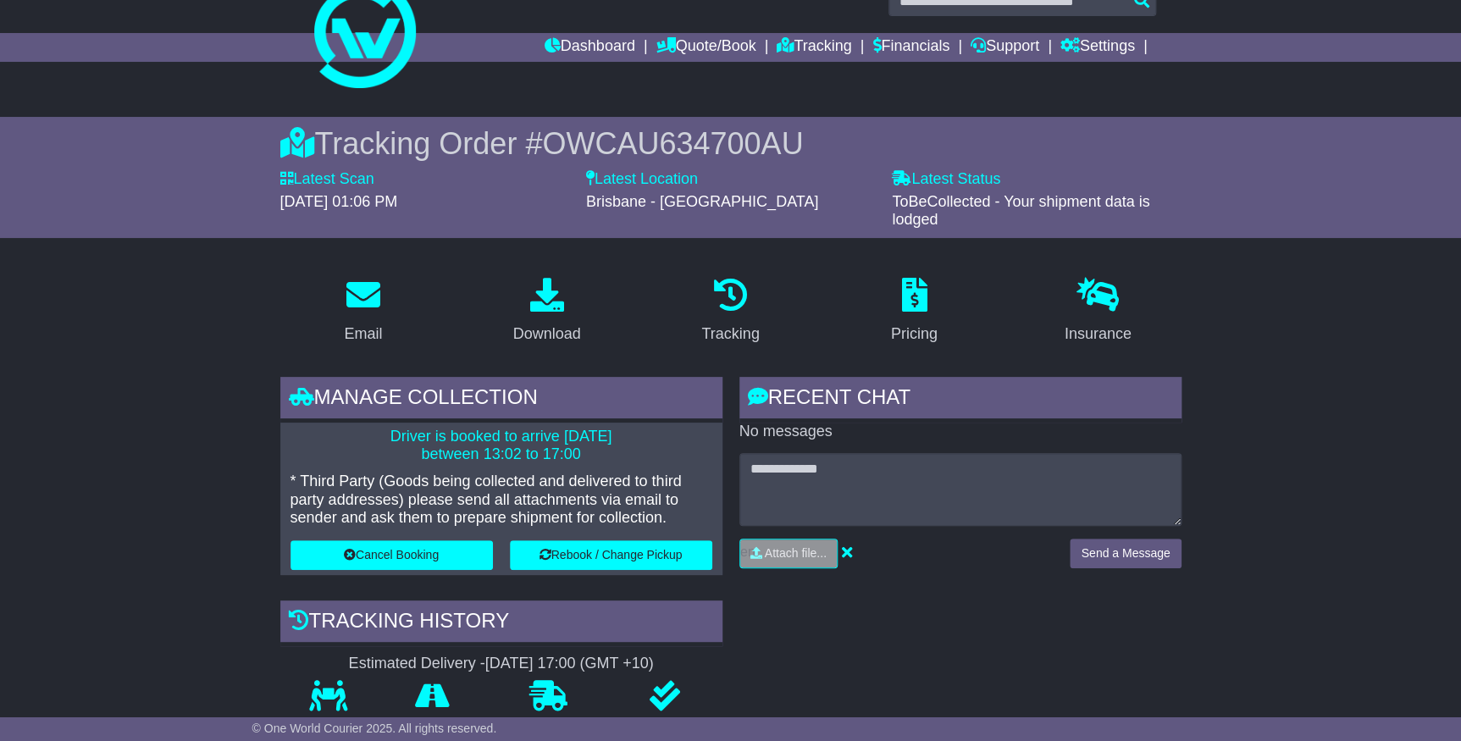
scroll to position [0, 0]
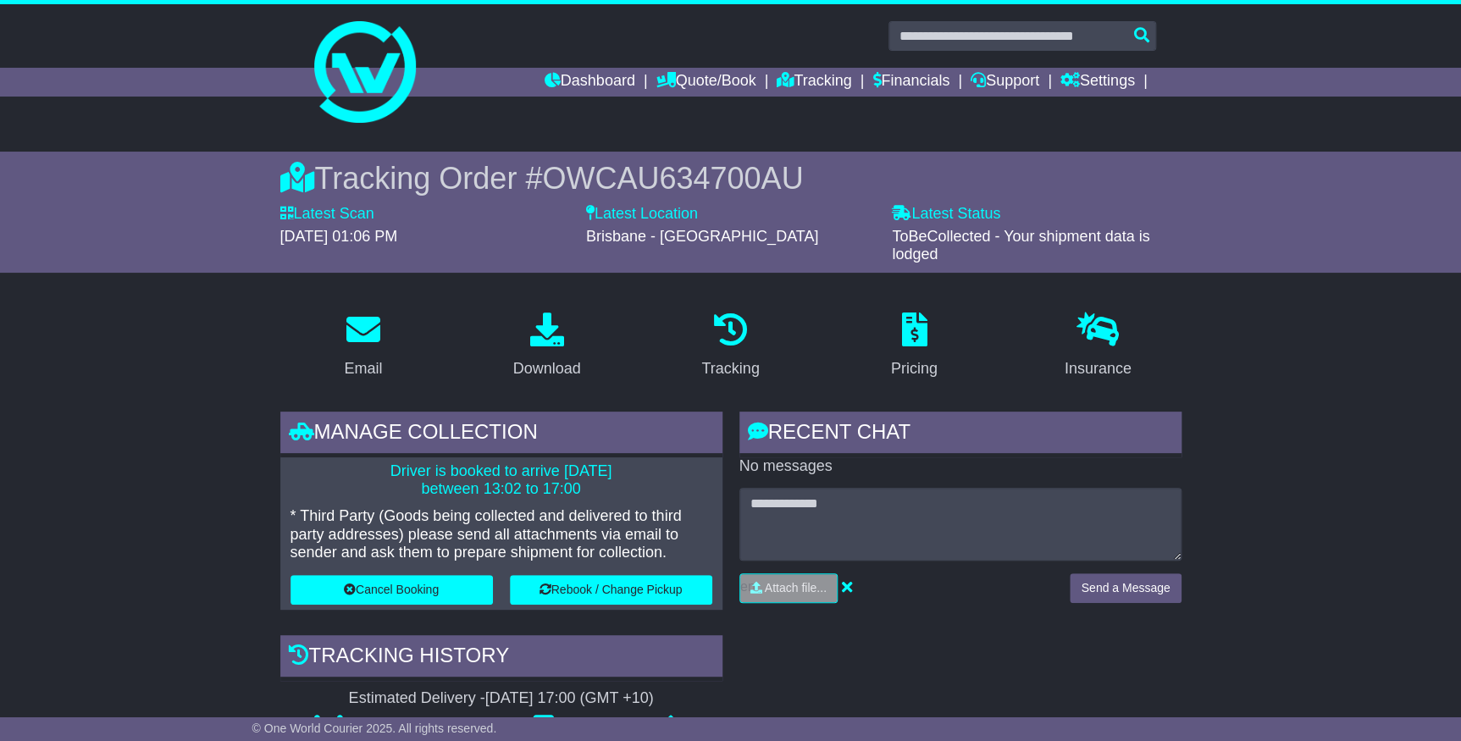
click at [916, 88] on link "Financials" at bounding box center [910, 82] width 77 height 29
